Goal: Transaction & Acquisition: Purchase product/service

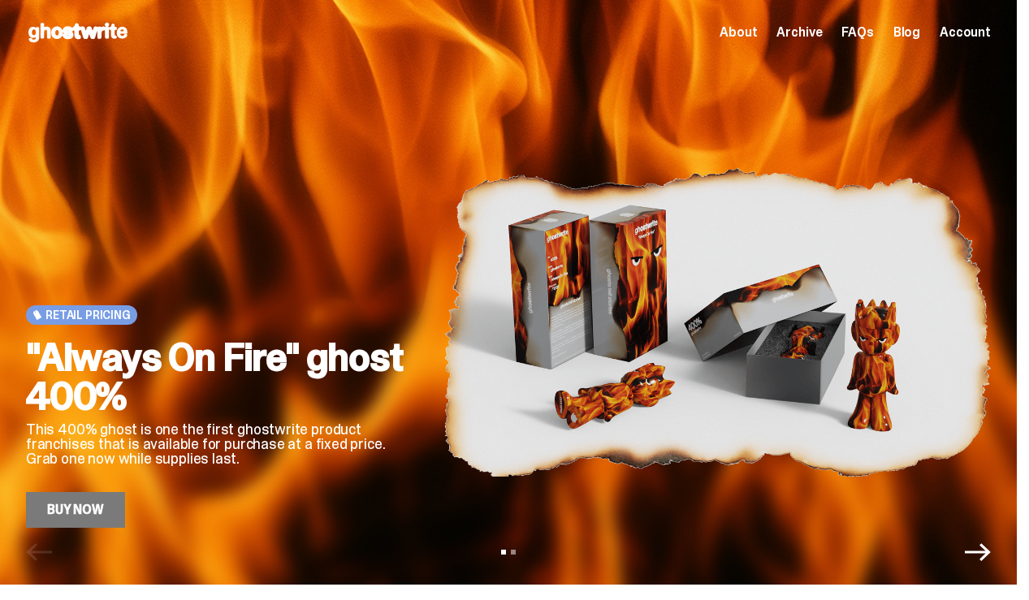
click at [88, 510] on link "Buy Now" at bounding box center [75, 510] width 99 height 36
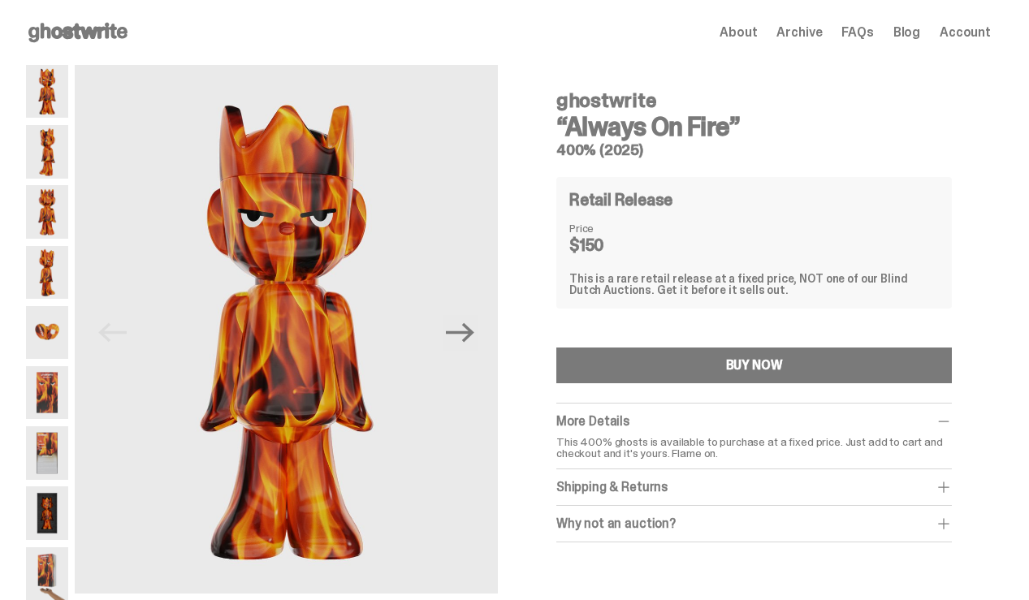
scroll to position [68, 0]
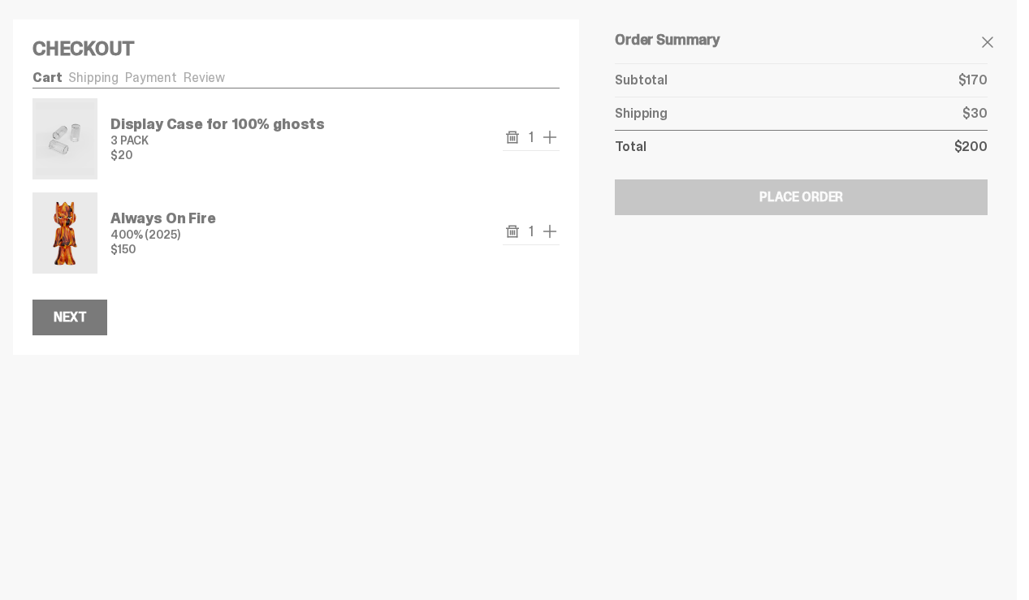
click at [559, 147] on span "add one" at bounding box center [549, 136] width 19 height 19
click at [559, 240] on span "add one" at bounding box center [549, 231] width 19 height 19
click at [559, 147] on span "add one" at bounding box center [549, 136] width 19 height 19
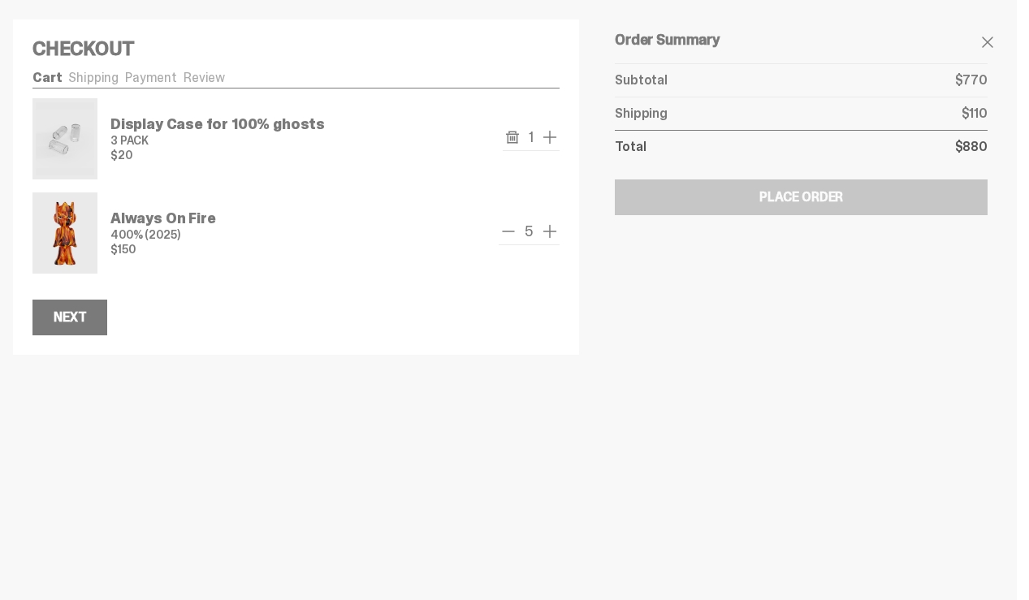
click at [559, 240] on span "add one" at bounding box center [549, 231] width 19 height 19
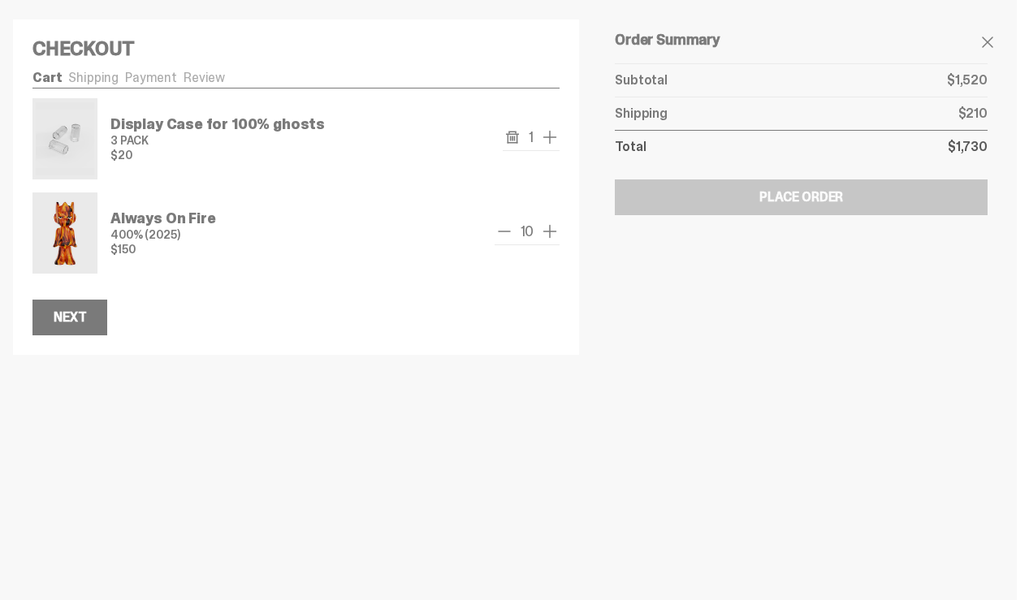
click at [559, 240] on span "add one" at bounding box center [549, 231] width 19 height 19
click at [559, 147] on span "add one" at bounding box center [549, 136] width 19 height 19
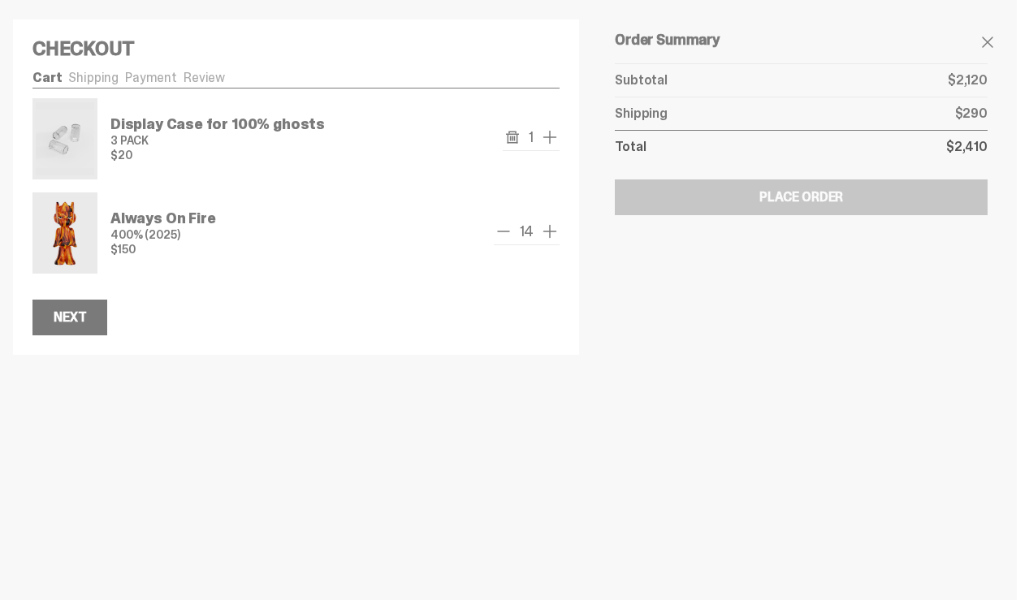
click at [559, 147] on span "add one" at bounding box center [549, 136] width 19 height 19
click at [559, 240] on span "add one" at bounding box center [549, 231] width 19 height 19
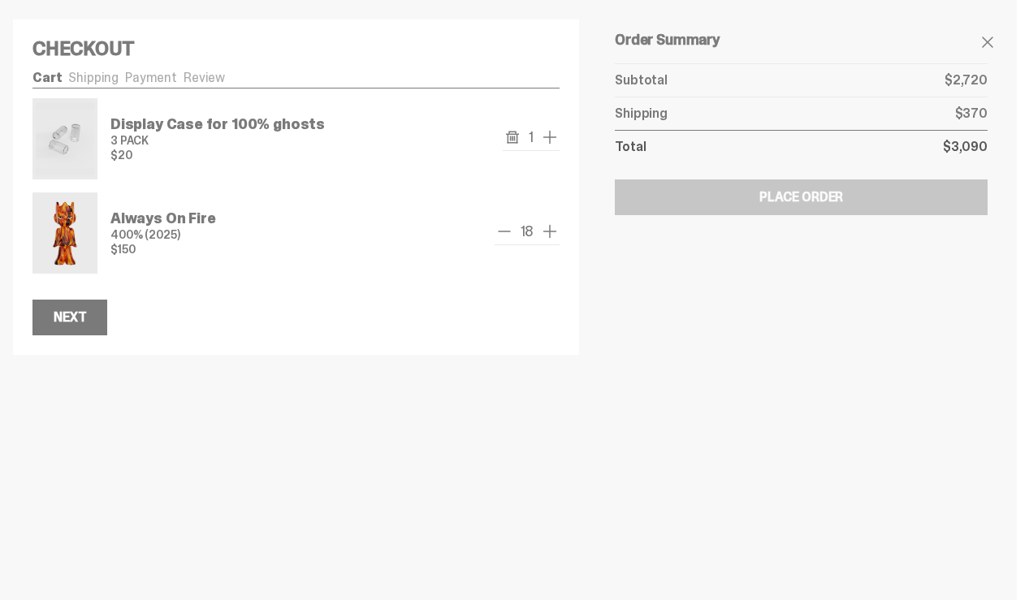
click at [559, 240] on span "add one" at bounding box center [549, 231] width 19 height 19
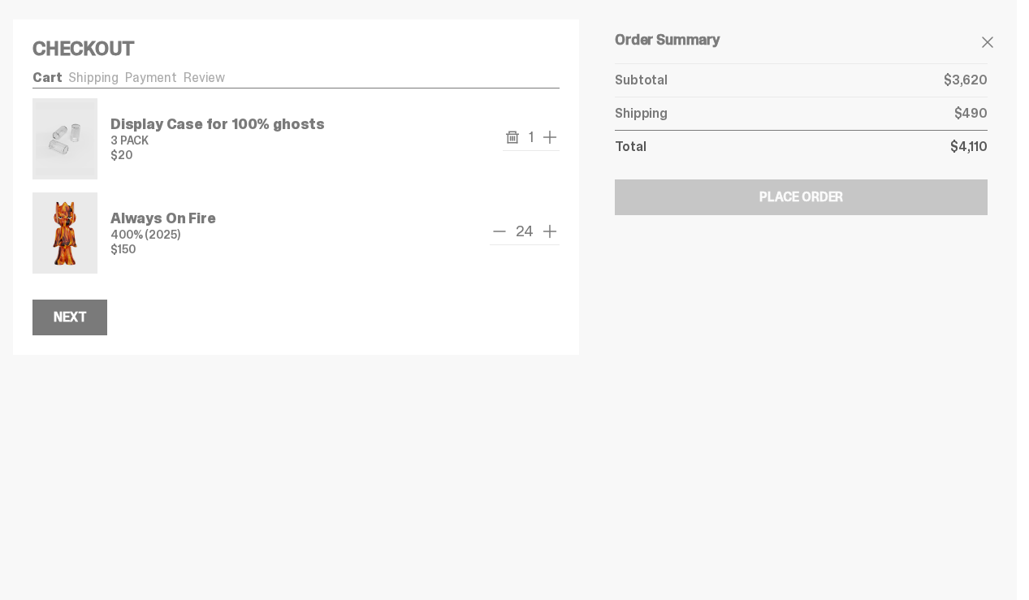
click at [559, 147] on span "add one" at bounding box center [549, 136] width 19 height 19
click at [559, 240] on span "add one" at bounding box center [549, 231] width 19 height 19
click at [559, 147] on span "add one" at bounding box center [549, 136] width 19 height 19
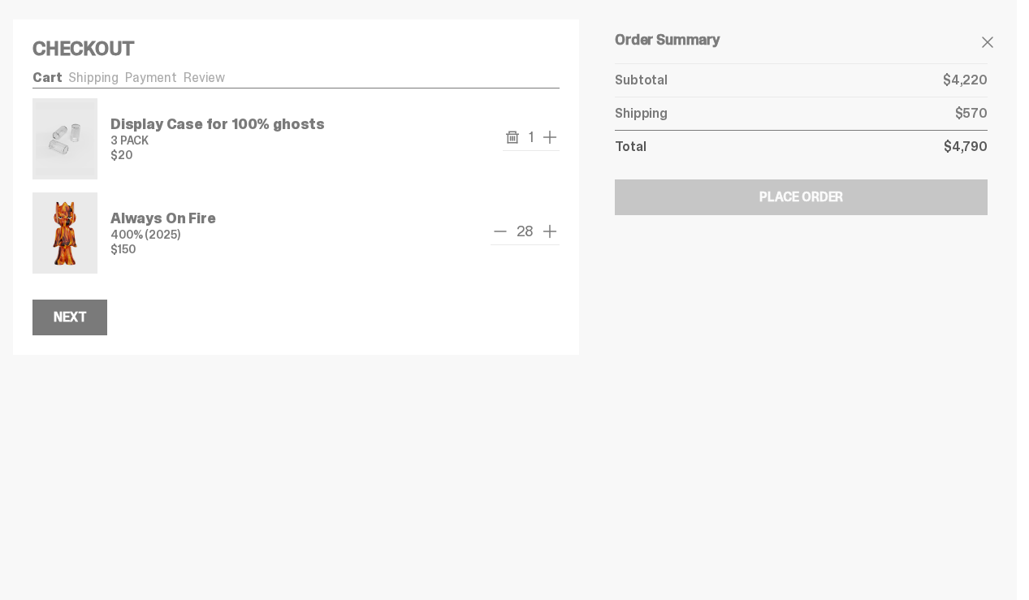
click at [559, 240] on span "add one" at bounding box center [549, 231] width 19 height 19
click at [0, 0] on span "remove one" at bounding box center [0, 0] width 0 height 0
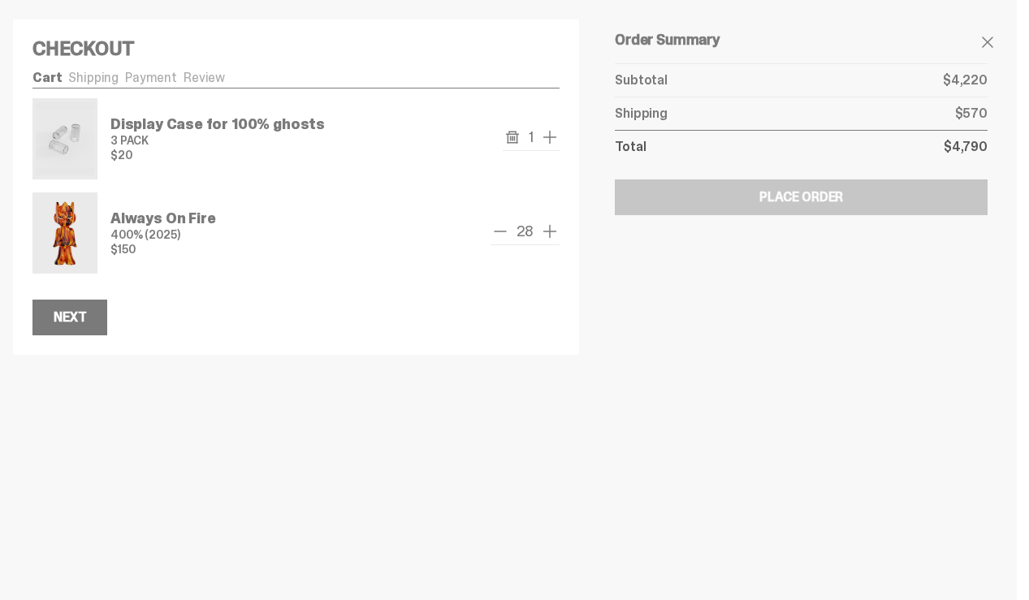
click at [0, 0] on span "remove one" at bounding box center [0, 0] width 0 height 0
click at [504, 241] on span "remove one" at bounding box center [499, 231] width 19 height 19
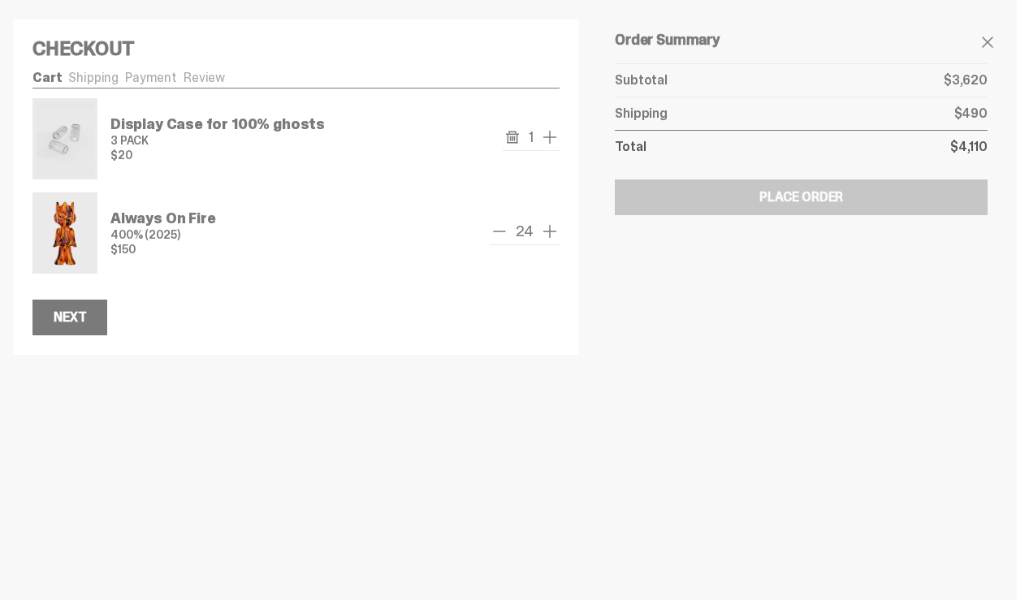
click at [0, 0] on span "remove one" at bounding box center [0, 0] width 0 height 0
click at [504, 241] on span "remove one" at bounding box center [499, 231] width 19 height 19
click at [0, 0] on span "remove one" at bounding box center [0, 0] width 0 height 0
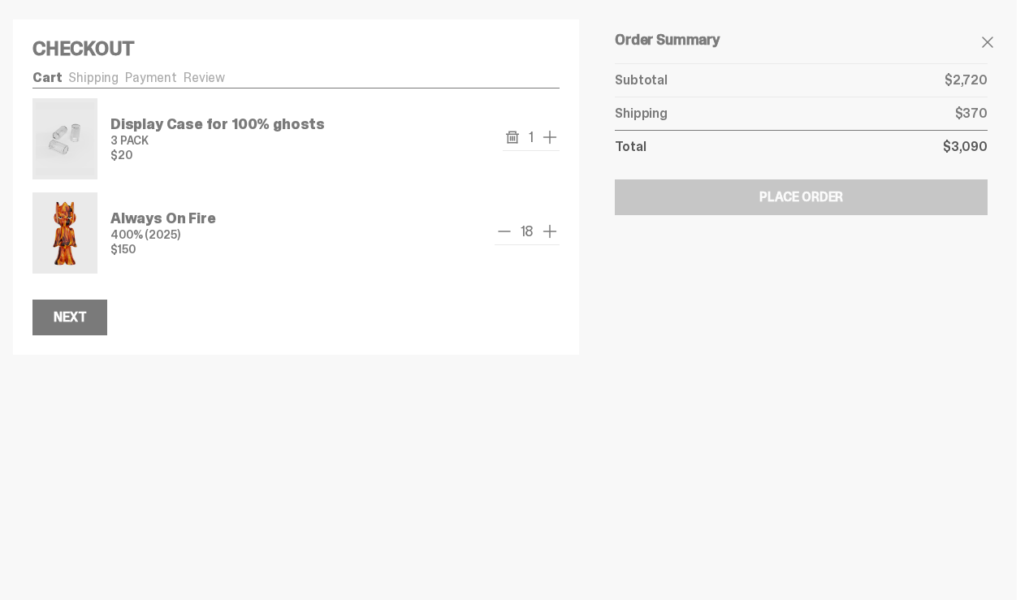
click at [0, 0] on span "remove one" at bounding box center [0, 0] width 0 height 0
click at [504, 241] on span "remove one" at bounding box center [504, 231] width 19 height 19
click at [0, 0] on span "remove one" at bounding box center [0, 0] width 0 height 0
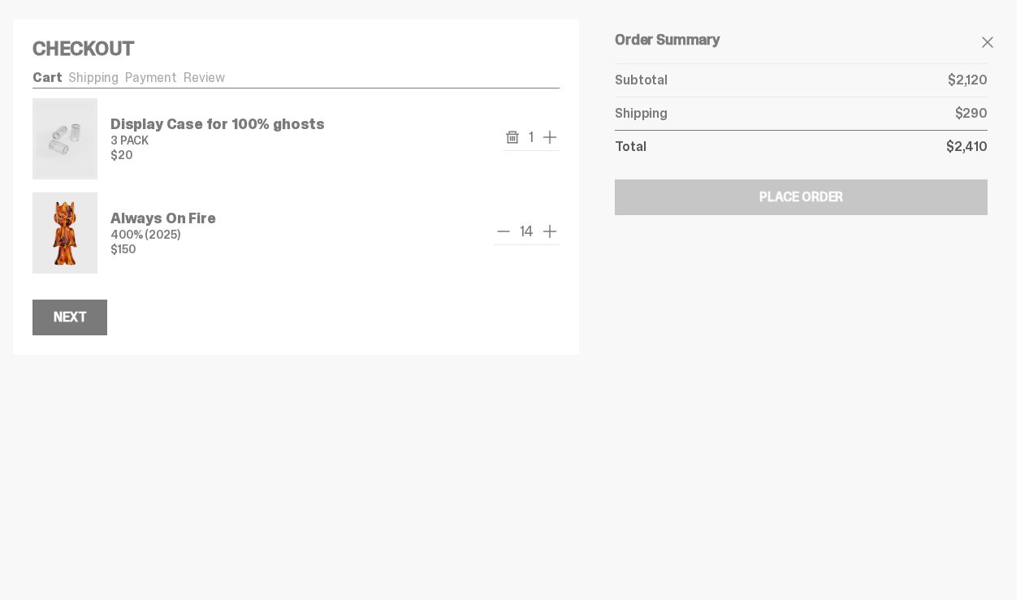
click at [504, 241] on span "remove one" at bounding box center [503, 231] width 19 height 19
click at [0, 0] on span "remove one" at bounding box center [0, 0] width 0 height 0
click at [504, 244] on div "Always On Fire 400% (2025) $150 12" at bounding box center [295, 232] width 527 height 81
click at [504, 244] on div "Always On Fire 400% (2025) $150 11" at bounding box center [295, 232] width 527 height 81
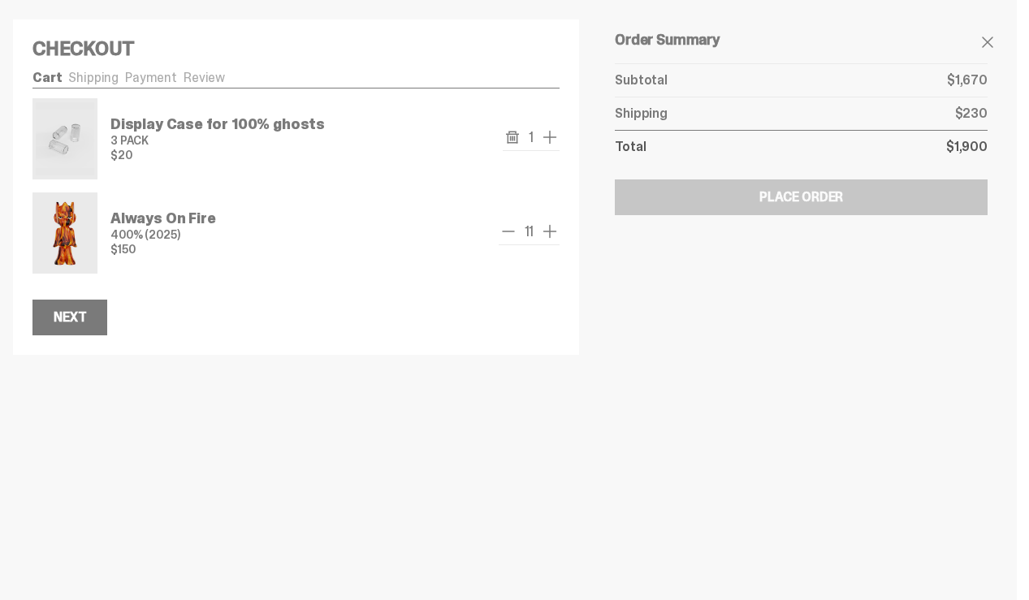
click at [504, 244] on div "Always On Fire 400% (2025) $150 11" at bounding box center [295, 232] width 527 height 81
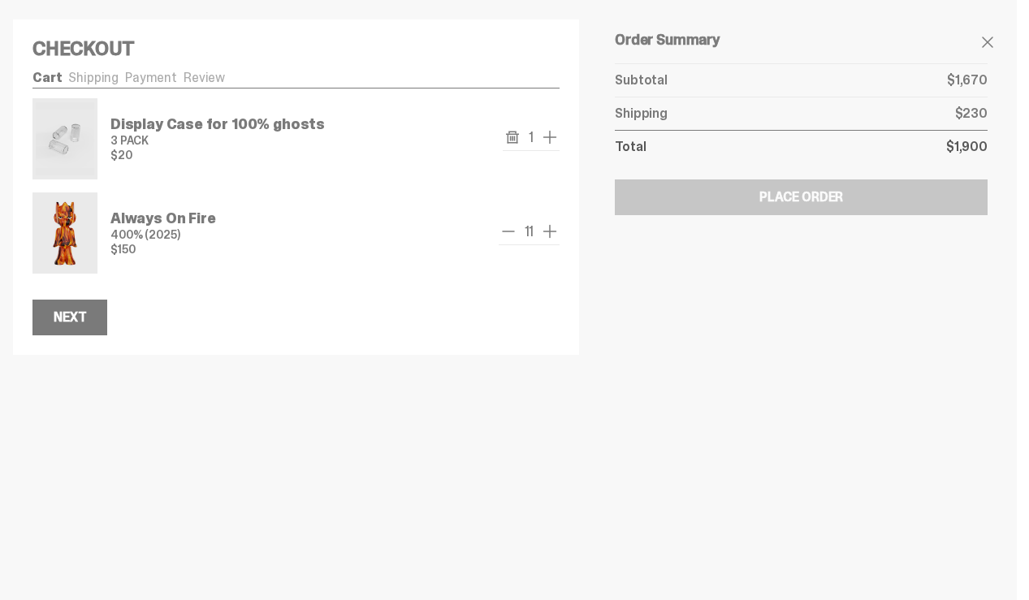
click at [0, 0] on span "remove one" at bounding box center [0, 0] width 0 height 0
click at [508, 241] on span "remove one" at bounding box center [504, 231] width 19 height 19
click at [0, 0] on span "remove one" at bounding box center [0, 0] width 0 height 0
click at [508, 241] on span "remove one" at bounding box center [508, 231] width 19 height 19
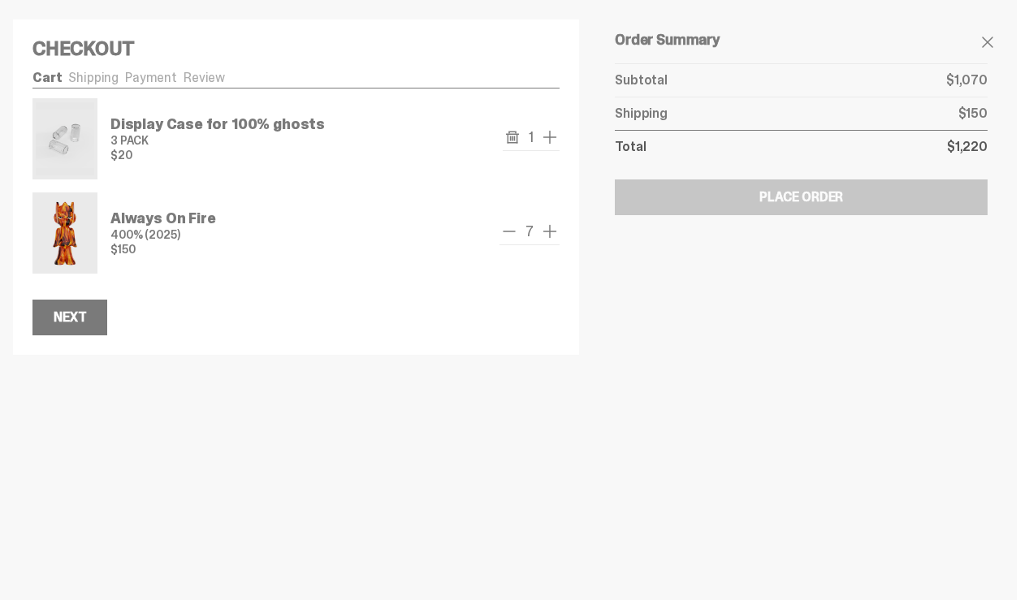
click at [0, 0] on span "remove one" at bounding box center [0, 0] width 0 height 0
click at [508, 241] on span "remove one" at bounding box center [508, 231] width 19 height 19
click at [508, 241] on span "remove one" at bounding box center [507, 231] width 19 height 19
click at [0, 0] on span "remove one" at bounding box center [0, 0] width 0 height 0
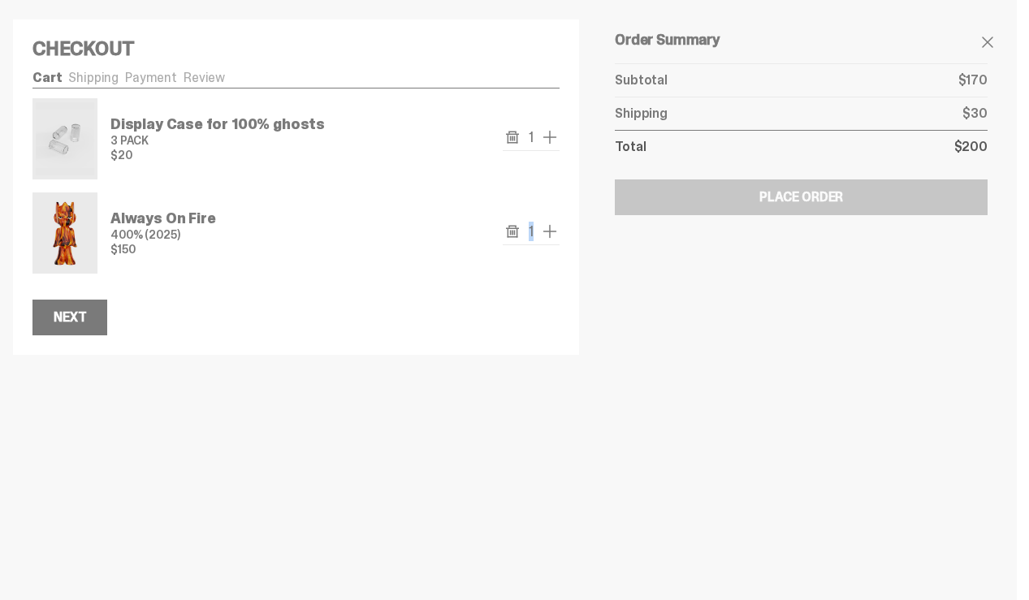
click at [508, 244] on div "Always On Fire 400% (2025) $150 1" at bounding box center [295, 232] width 527 height 81
